Goal: Task Accomplishment & Management: Manage account settings

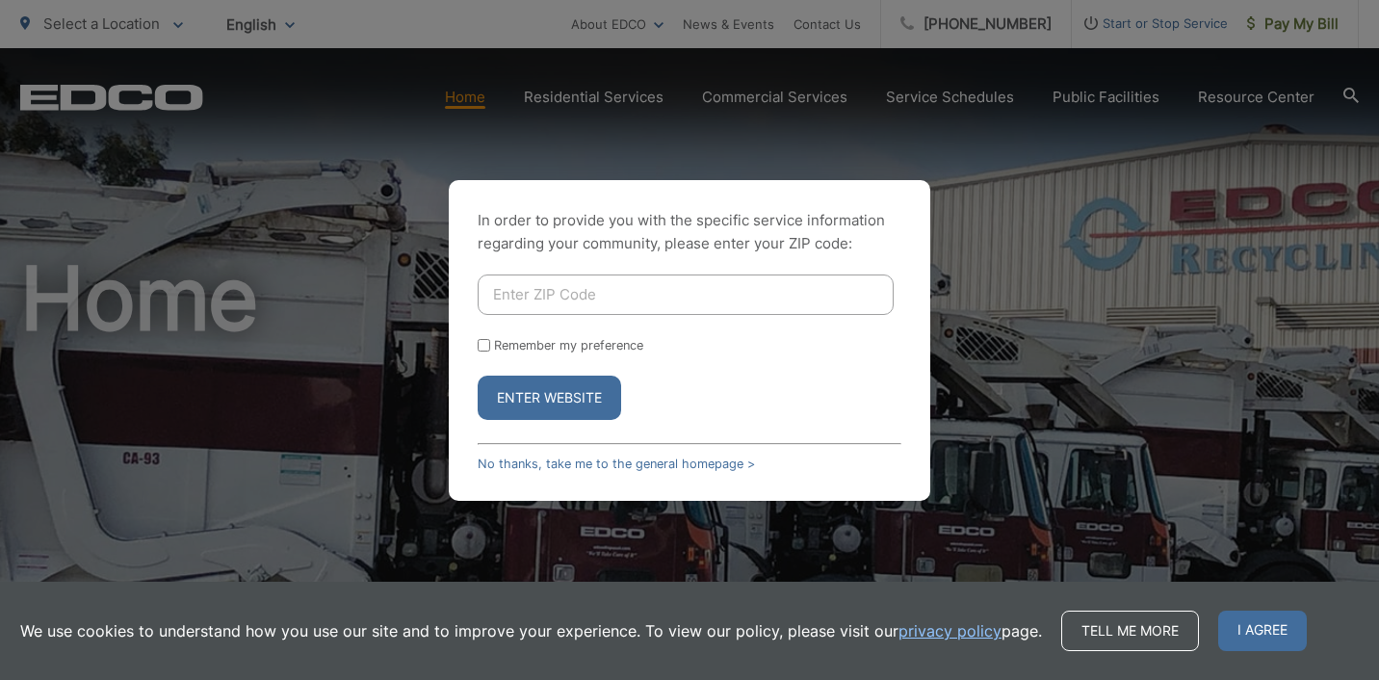
click at [625, 295] on input "Enter ZIP Code" at bounding box center [686, 295] width 416 height 40
type input "92078"
click at [584, 403] on button "Enter Website" at bounding box center [550, 398] width 144 height 44
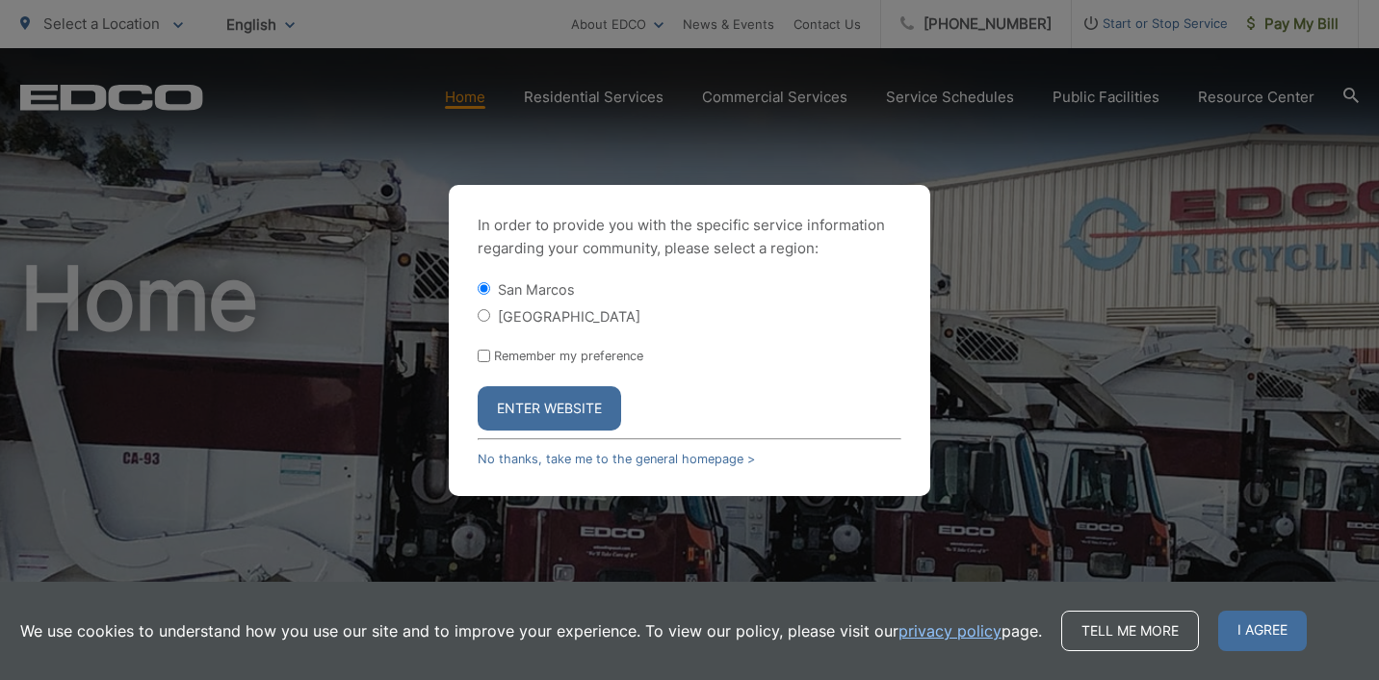
click at [546, 409] on button "Enter Website" at bounding box center [550, 408] width 144 height 44
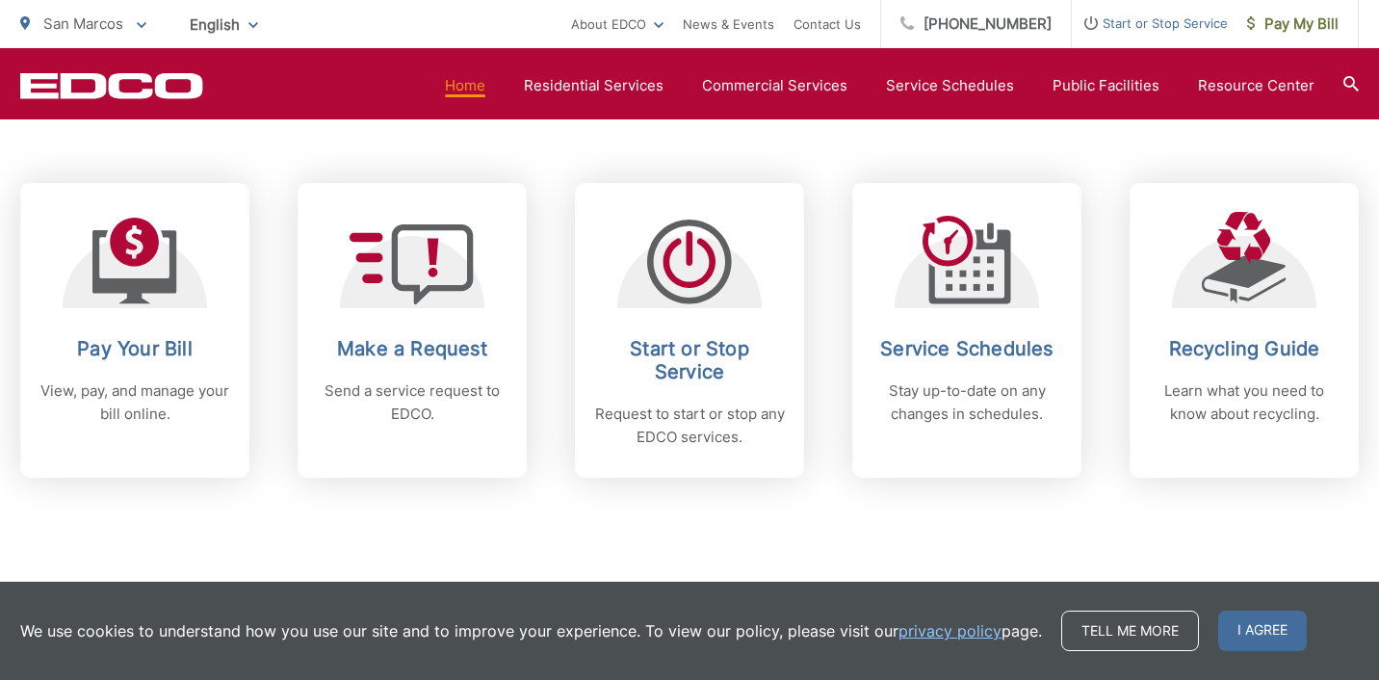
scroll to position [780, 0]
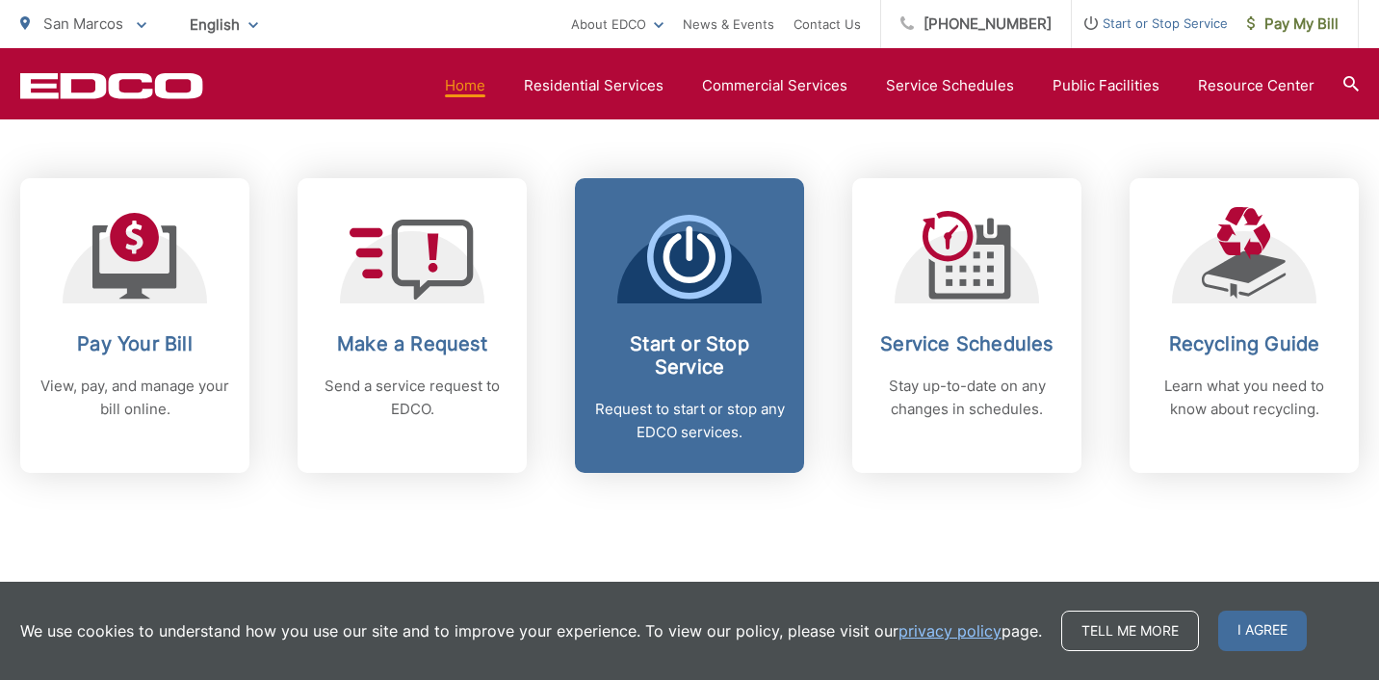
click at [706, 349] on h2 "Start or Stop Service" at bounding box center [689, 355] width 191 height 46
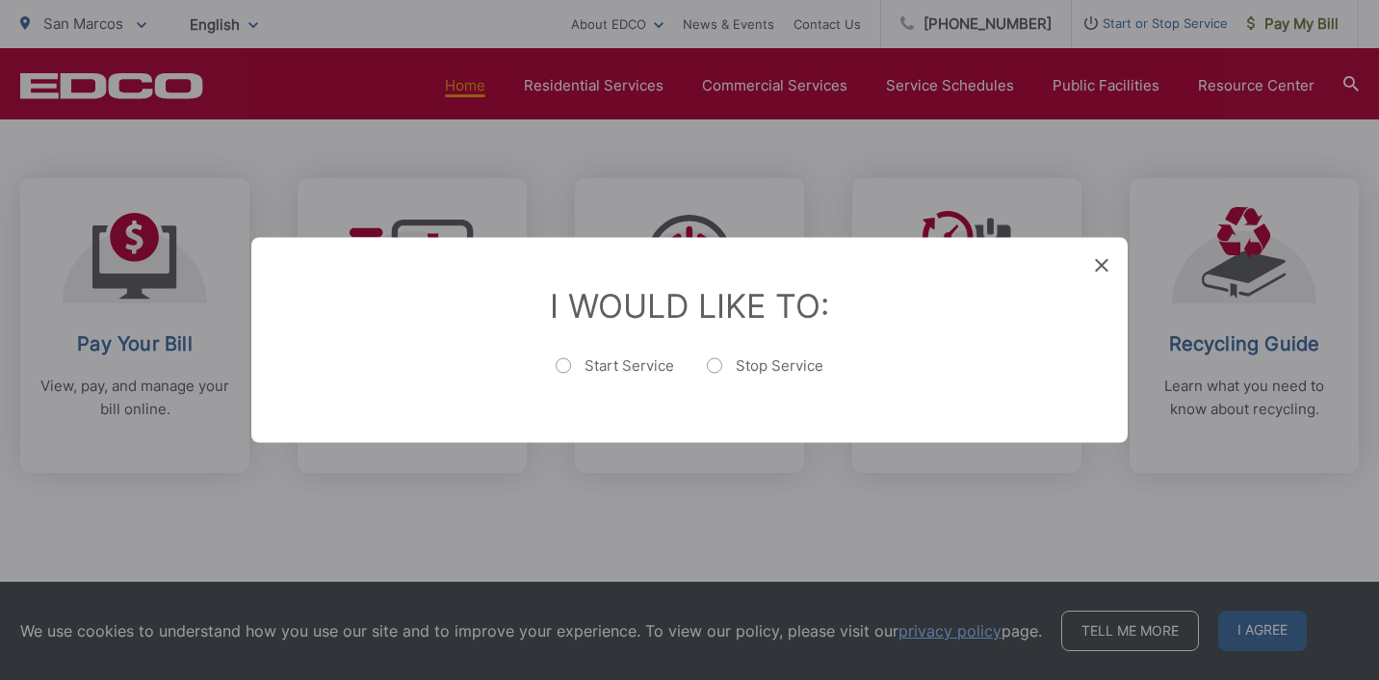
click at [714, 366] on label "Stop Service" at bounding box center [765, 375] width 117 height 39
radio input "true"
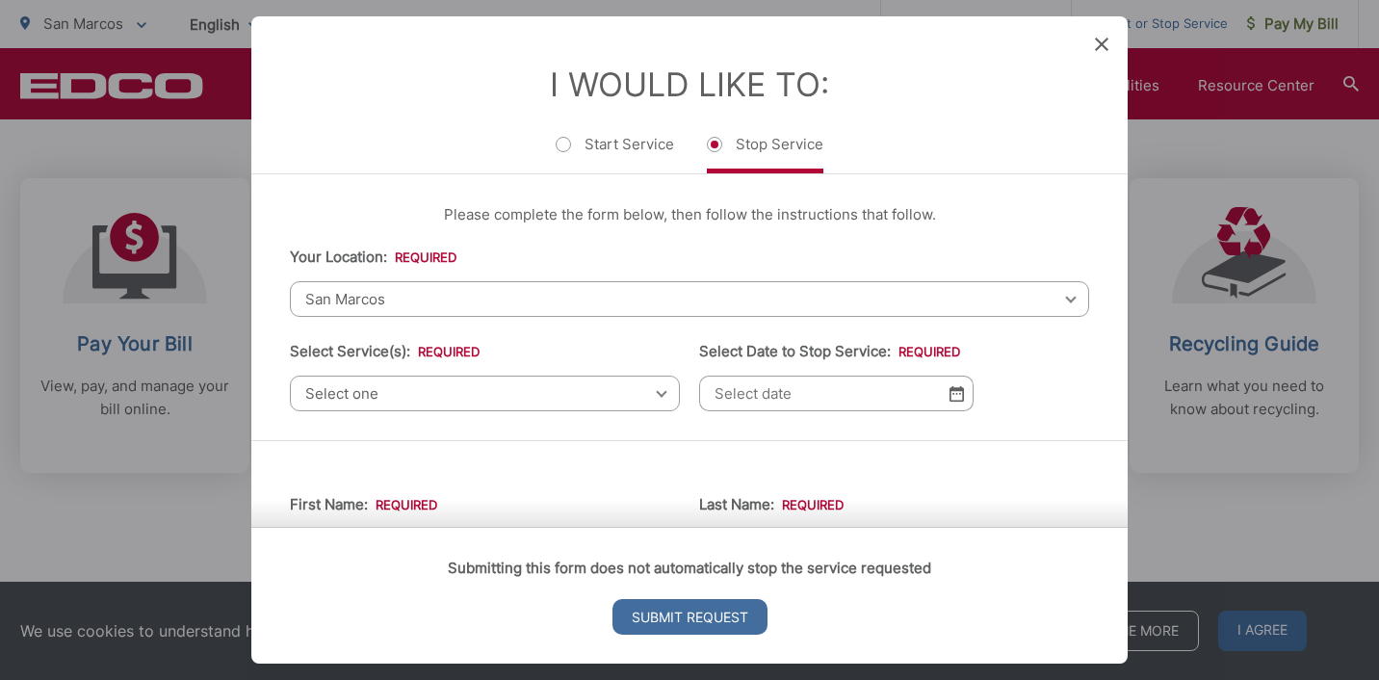
click at [661, 400] on span "Select one" at bounding box center [485, 394] width 390 height 36
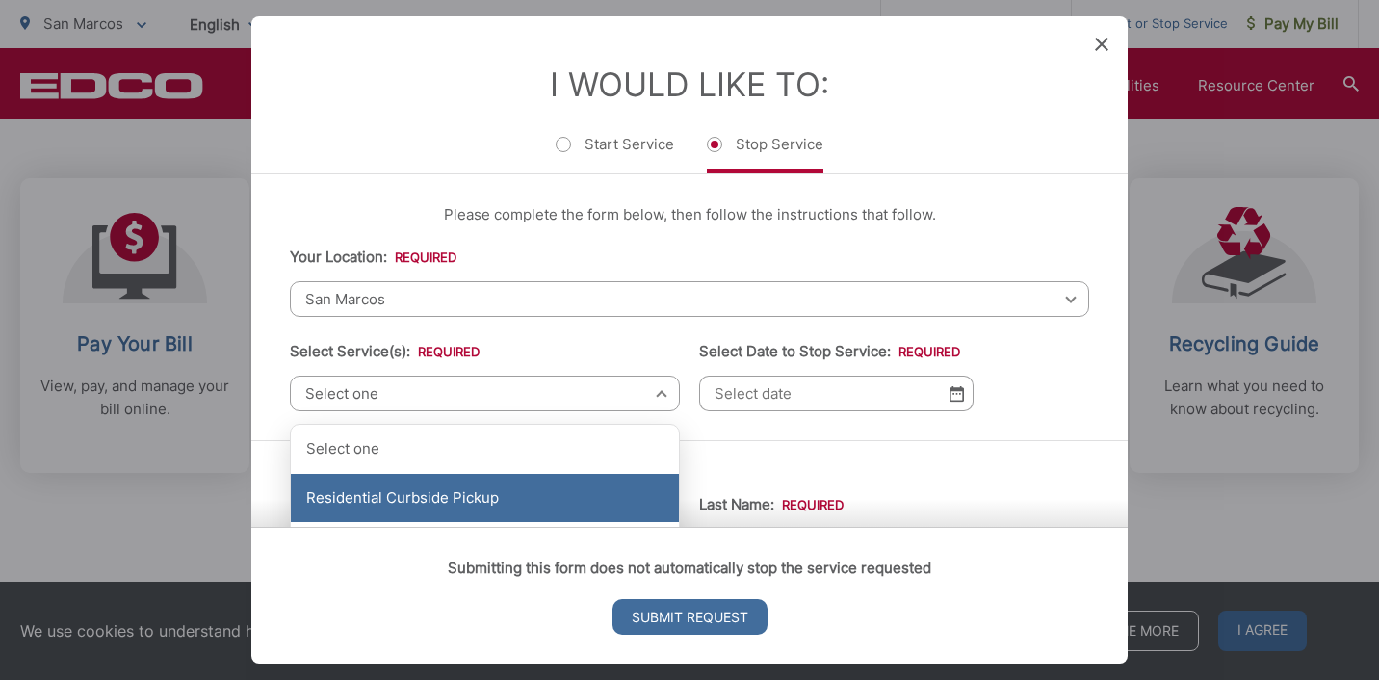
click at [456, 490] on div "Residential Curbside Pickup" at bounding box center [485, 498] width 388 height 48
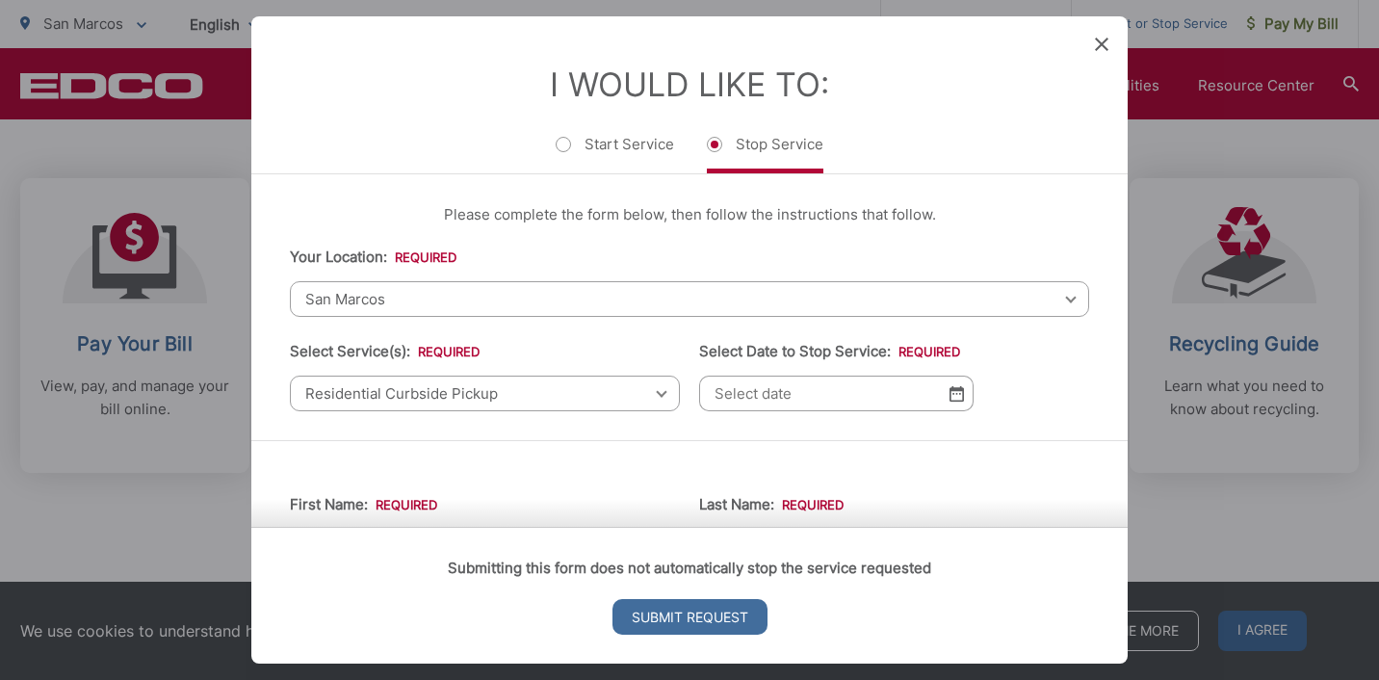
click at [960, 395] on img at bounding box center [957, 393] width 14 height 16
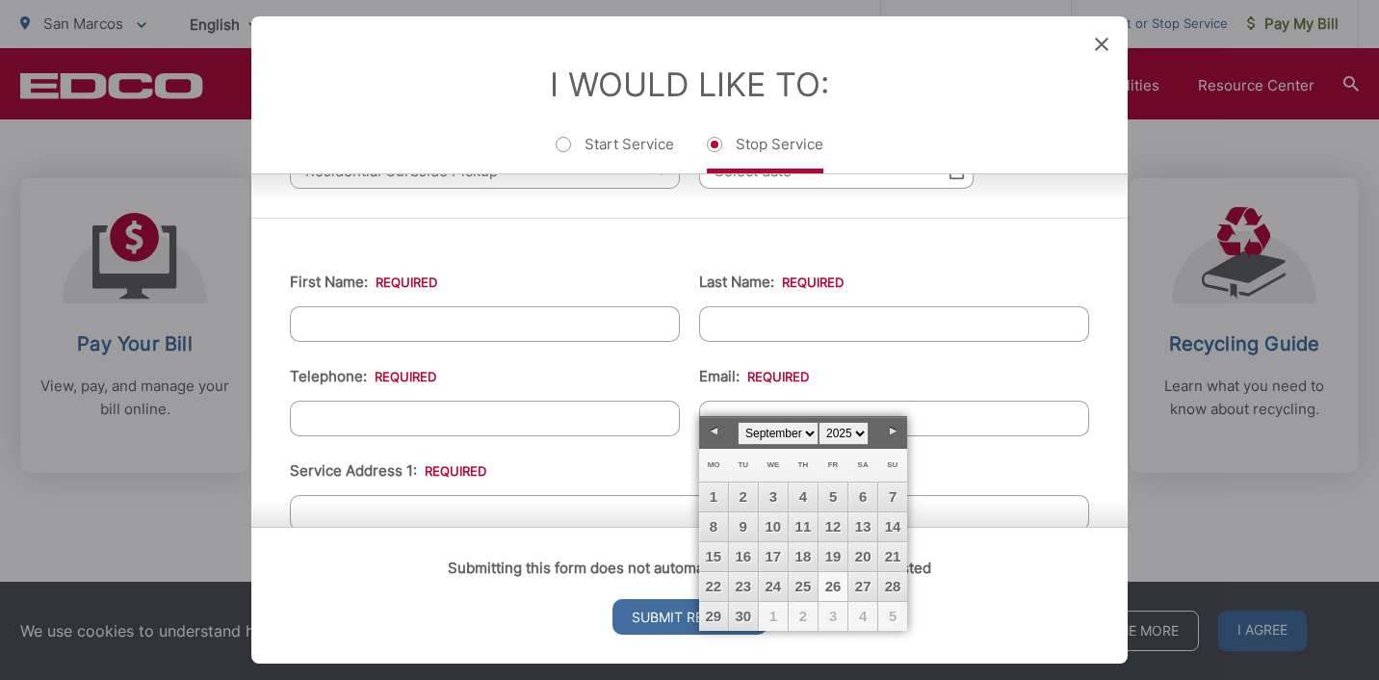
scroll to position [227, 0]
click at [409, 309] on input "First Name: *" at bounding box center [485, 319] width 390 height 36
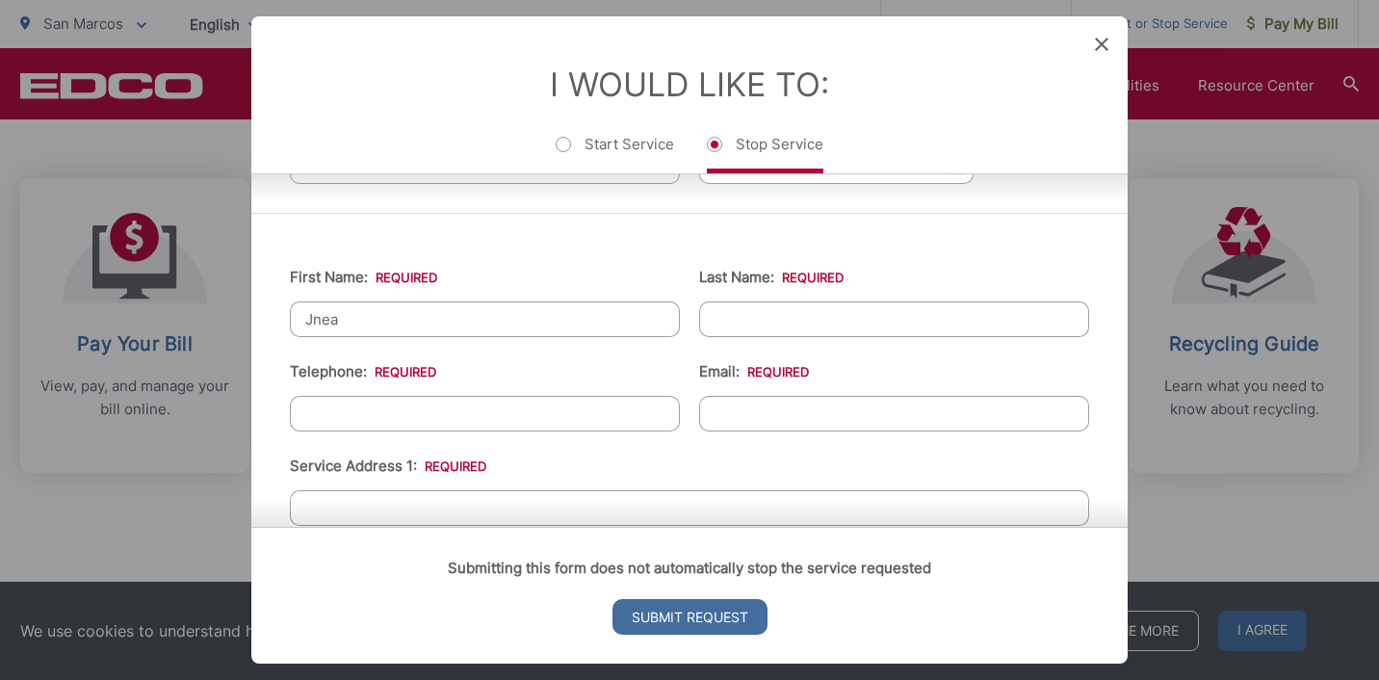
type input "Jnea"
click at [1101, 39] on icon at bounding box center [1101, 44] width 13 height 13
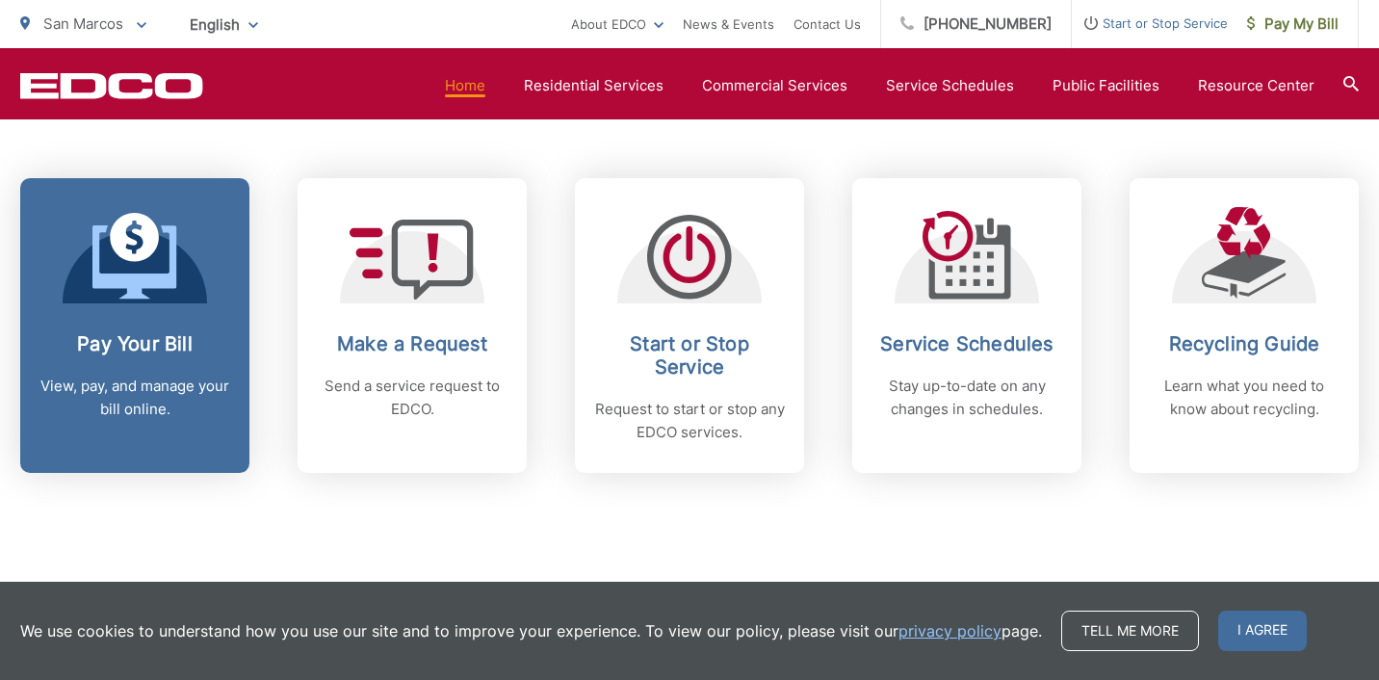
click at [118, 303] on link "Pay Your Bill View, pay, and manage your bill online." at bounding box center [134, 325] width 229 height 295
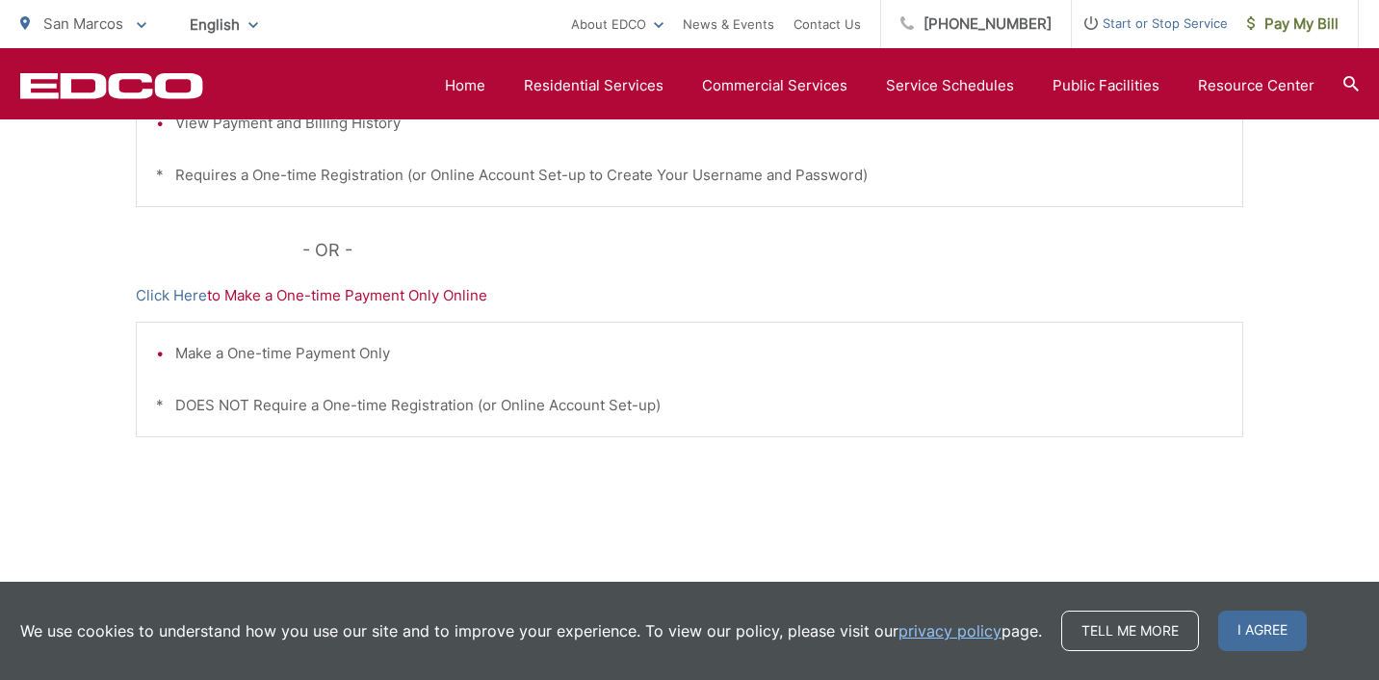
scroll to position [690, 0]
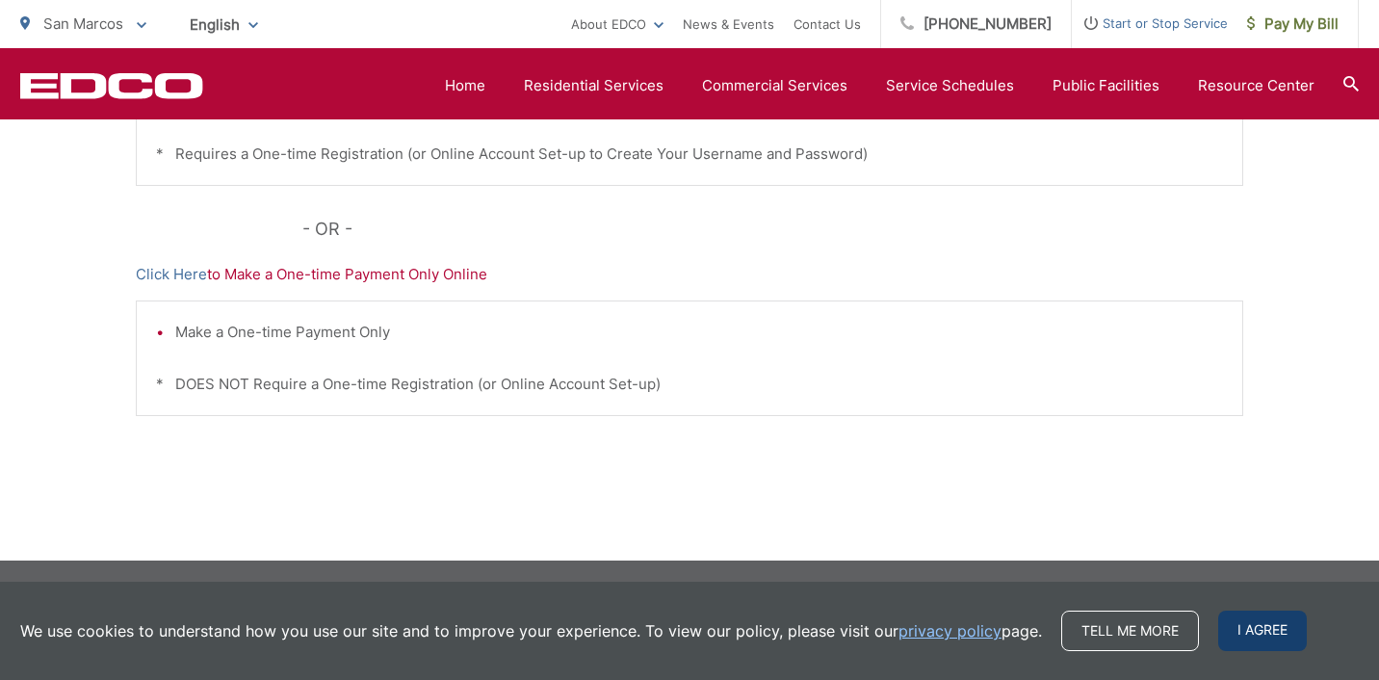
click at [1250, 627] on span "I agree" at bounding box center [1262, 631] width 89 height 40
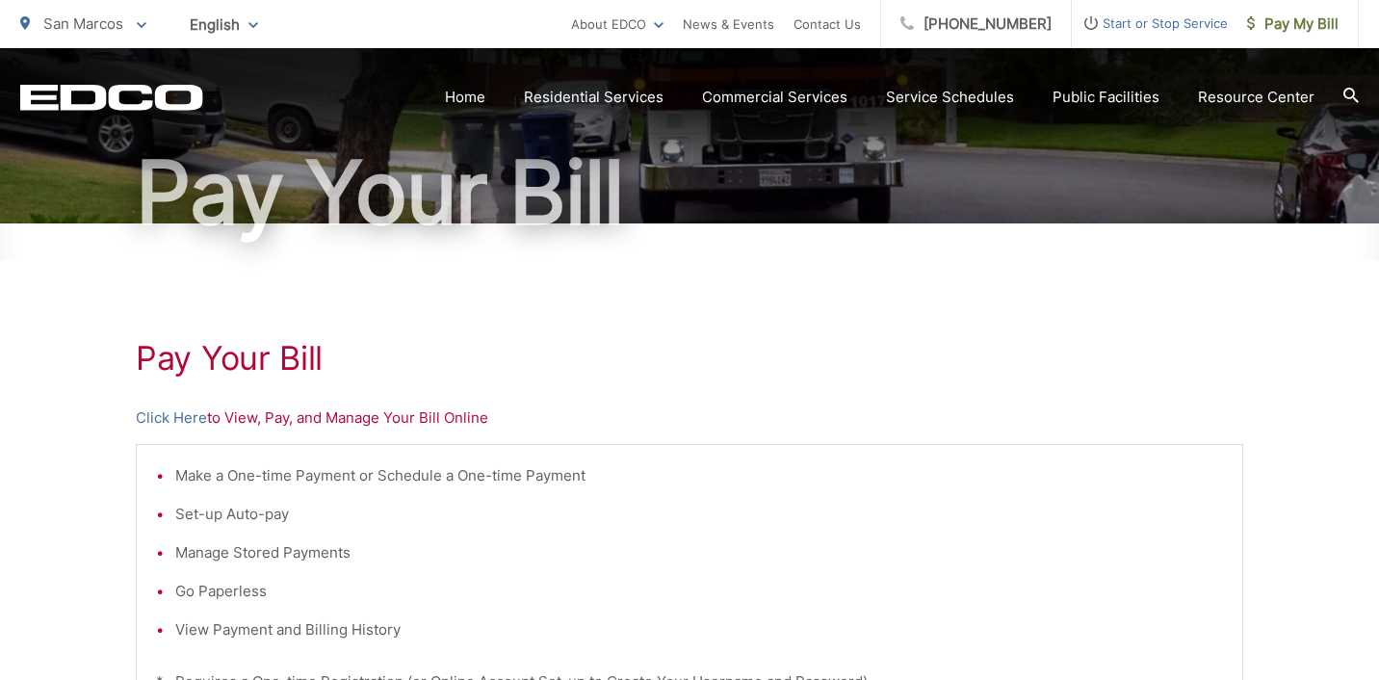
scroll to position [185, 0]
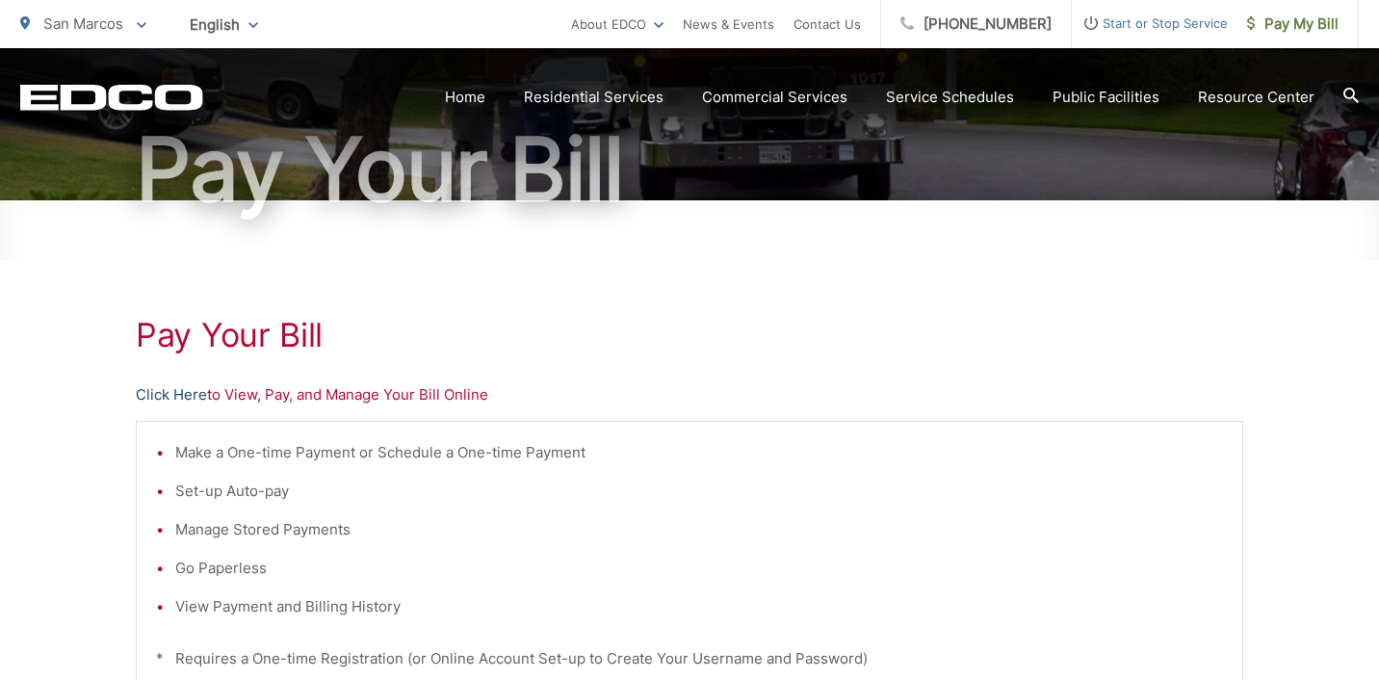
click at [165, 390] on link "Click Here" at bounding box center [171, 394] width 71 height 23
